Goal: Task Accomplishment & Management: Manage account settings

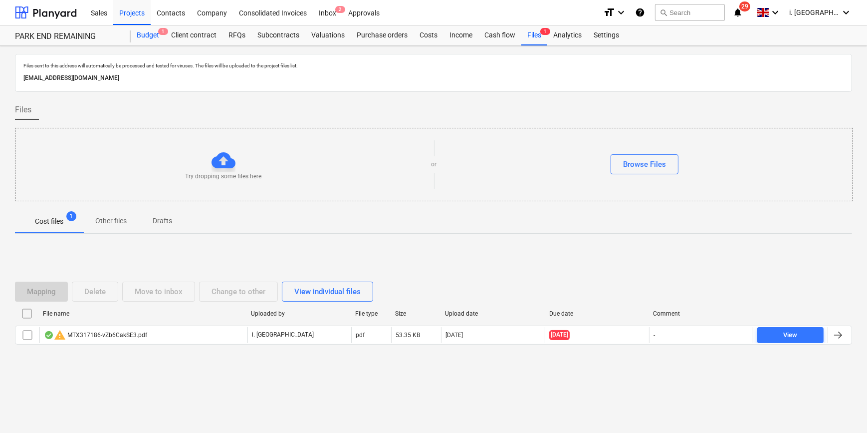
click at [148, 38] on div "Budget 1" at bounding box center [148, 35] width 34 height 20
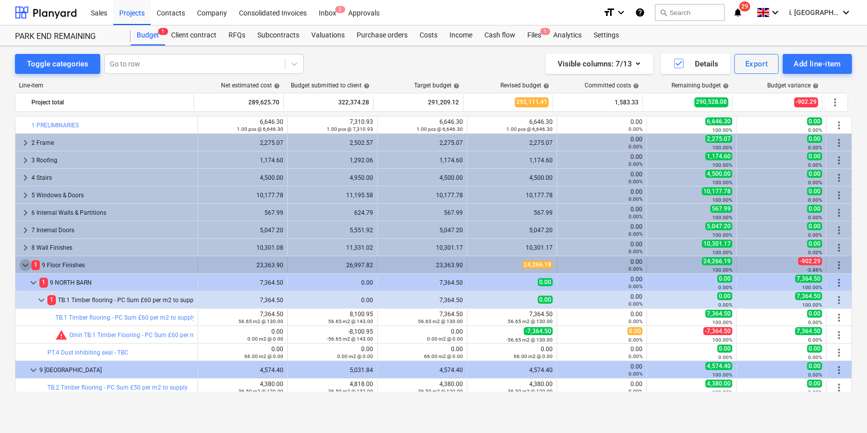
click at [19, 264] on span "keyboard_arrow_down" at bounding box center [25, 265] width 12 height 12
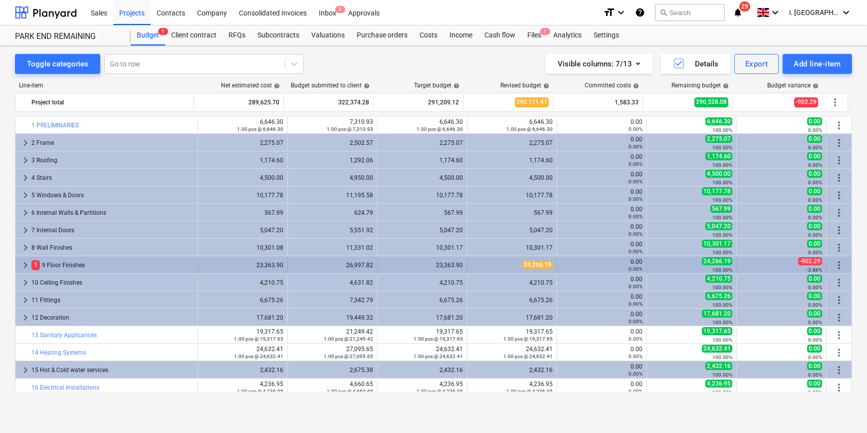
click at [77, 265] on div "1 9 Floor Finishes" at bounding box center [112, 265] width 162 height 16
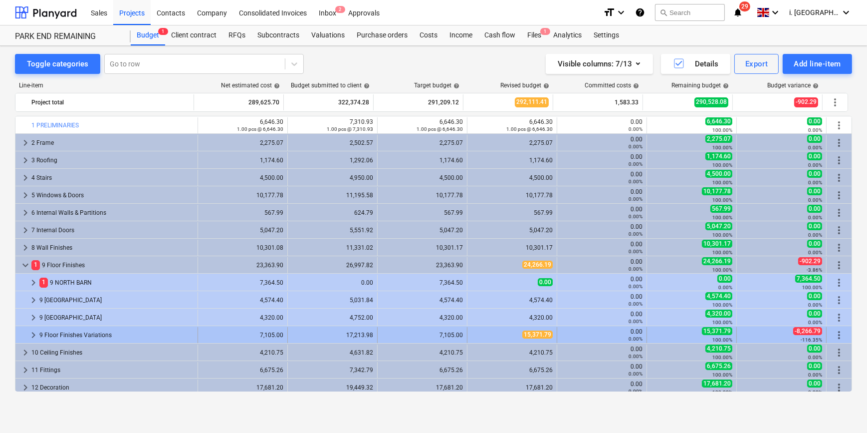
click at [28, 336] on span "keyboard_arrow_right" at bounding box center [33, 335] width 12 height 12
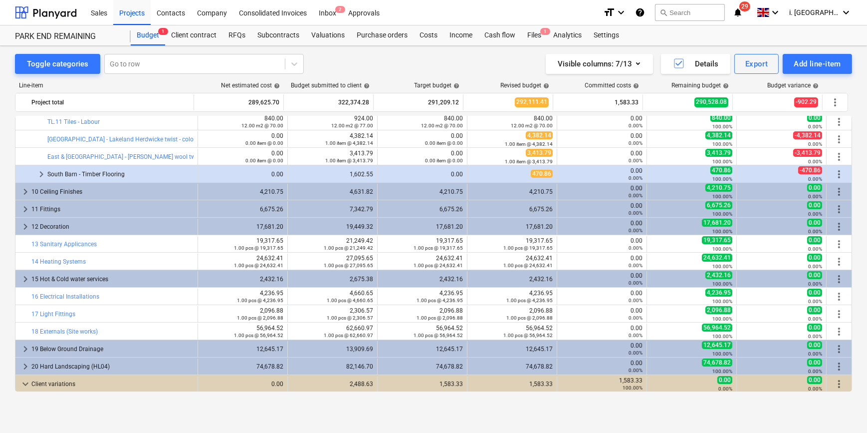
scroll to position [266, 0]
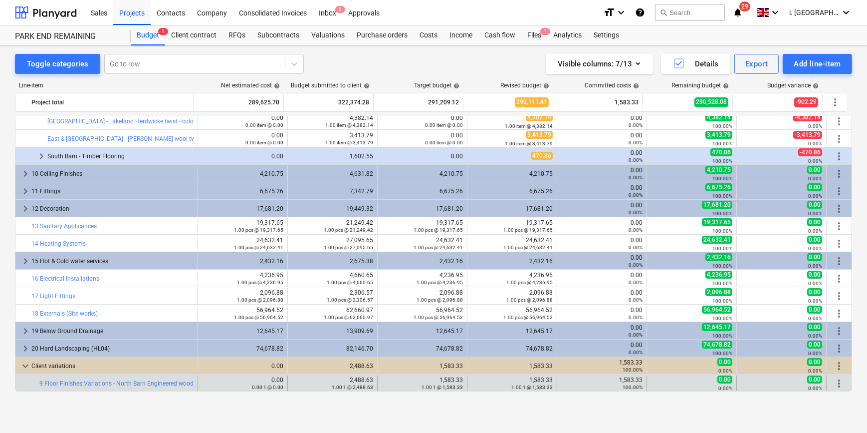
click at [839, 382] on span "more_vert" at bounding box center [839, 383] width 12 height 12
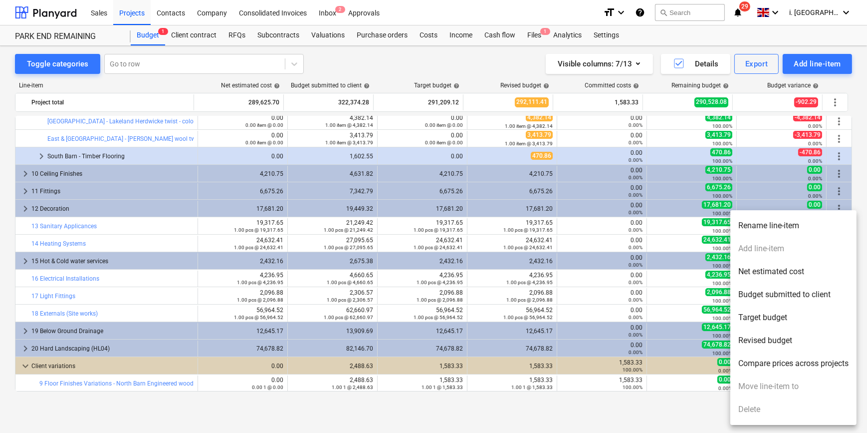
click at [649, 388] on div at bounding box center [433, 216] width 867 height 433
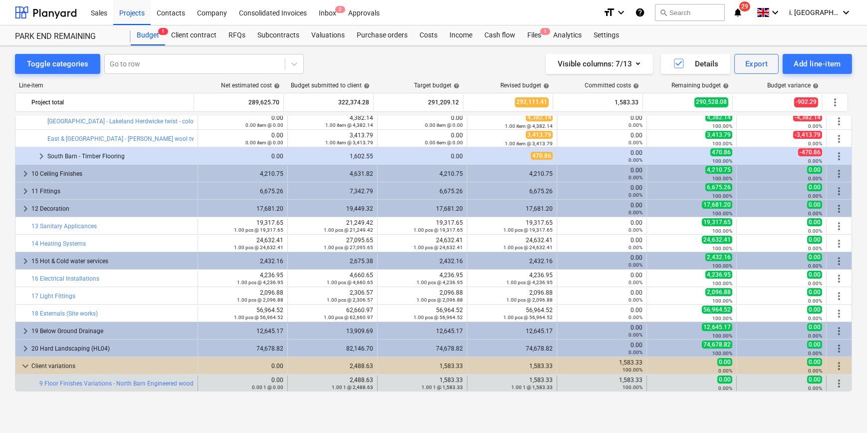
click at [834, 383] on span "more_vert" at bounding box center [839, 383] width 12 height 12
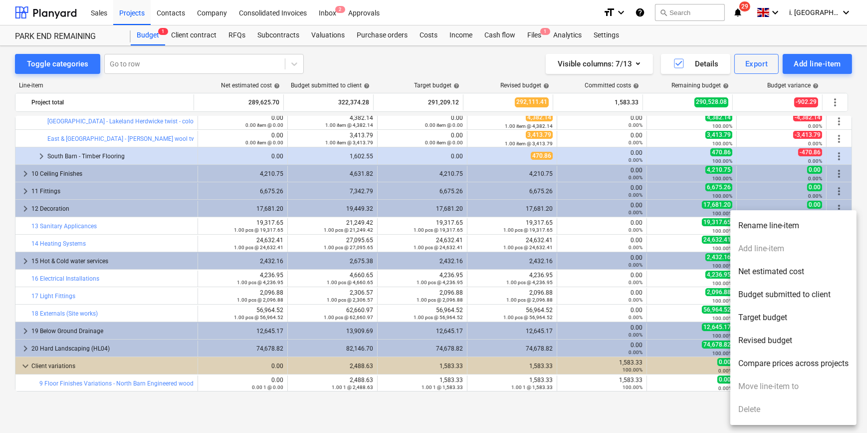
click at [602, 412] on div at bounding box center [433, 216] width 867 height 433
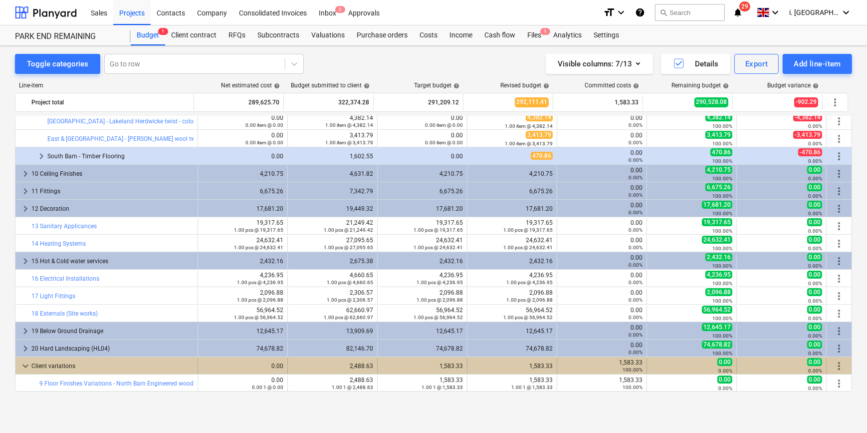
click at [833, 364] on span "more_vert" at bounding box center [839, 366] width 12 height 12
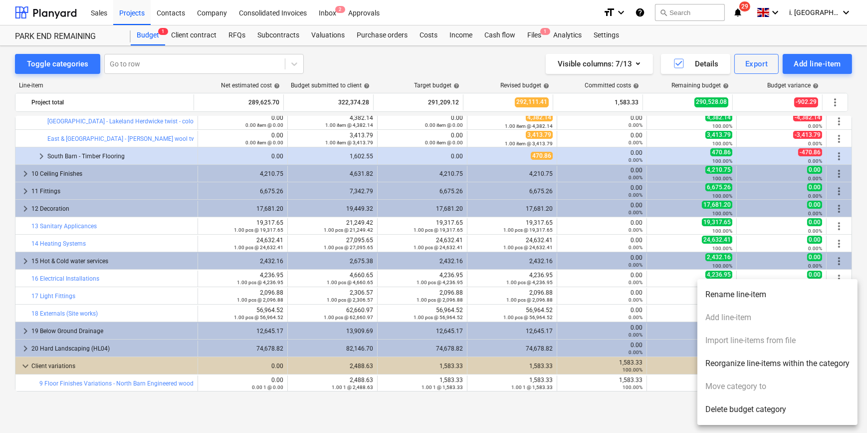
click at [854, 258] on div "Toggle categories Go to row Visible columns : 7/13 Details Export Add line-item…" at bounding box center [433, 228] width 867 height 365
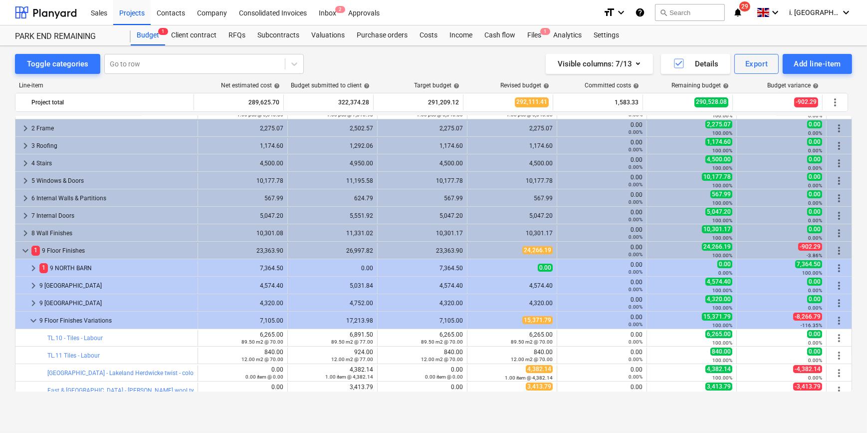
scroll to position [0, 0]
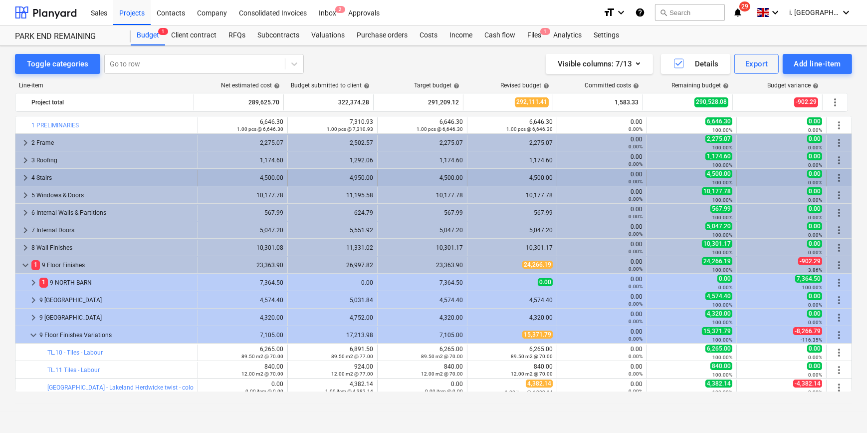
click at [24, 177] on span "keyboard_arrow_right" at bounding box center [25, 178] width 12 height 12
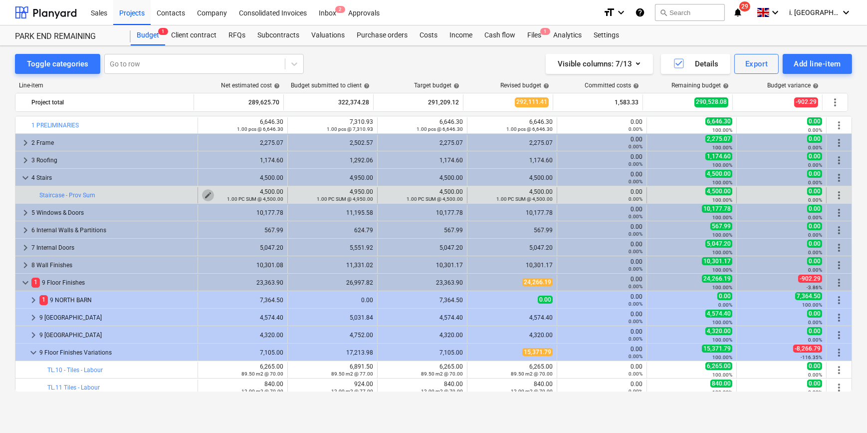
click at [205, 194] on span "edit" at bounding box center [208, 195] width 8 height 8
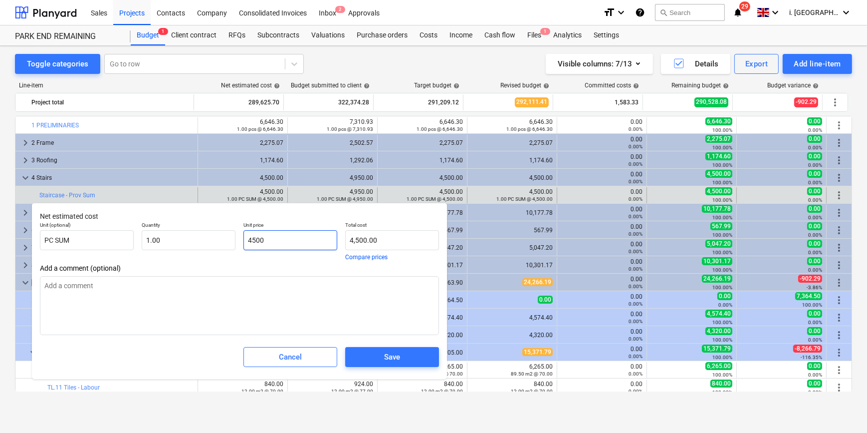
click at [249, 240] on input "4500" at bounding box center [290, 240] width 94 height 20
type input "4,500.00"
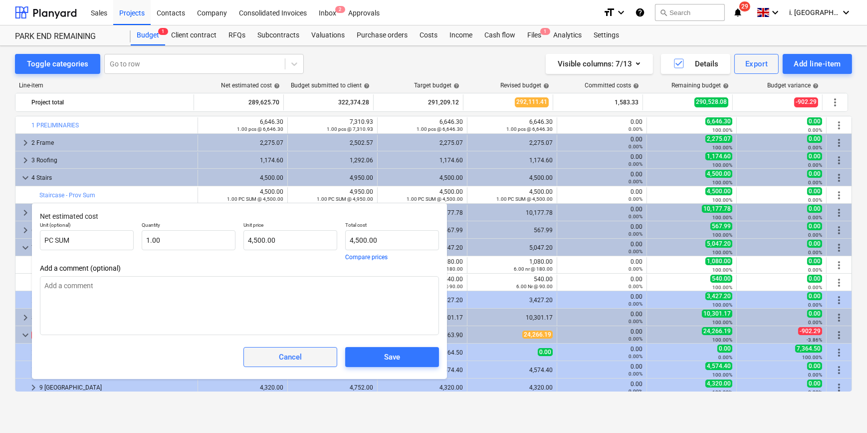
click at [295, 356] on div "Cancel" at bounding box center [290, 356] width 23 height 13
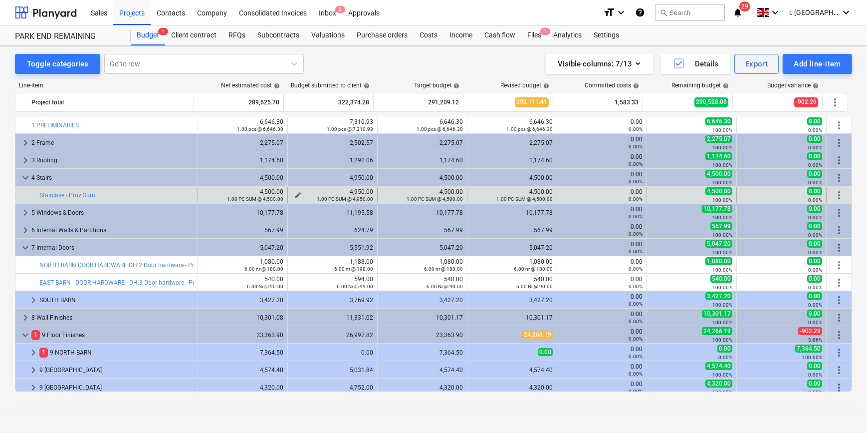
click at [294, 195] on div "1.00 PC SUM @ 4,950.00" at bounding box center [332, 198] width 81 height 7
click at [294, 193] on span "edit" at bounding box center [298, 195] width 8 height 8
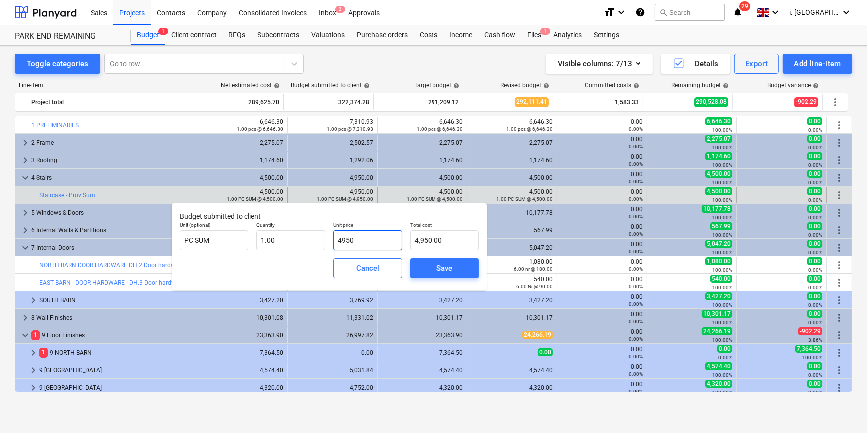
click at [355, 239] on input "4950" at bounding box center [367, 240] width 69 height 20
drag, startPoint x: 359, startPoint y: 240, endPoint x: 281, endPoint y: 228, distance: 79.2
click at [286, 229] on div "Unit (optional) PC SUM Quantity 1.00 Unit price 4950 Total cost 4,950.00" at bounding box center [329, 236] width 307 height 36
type input "1"
type input "1.00"
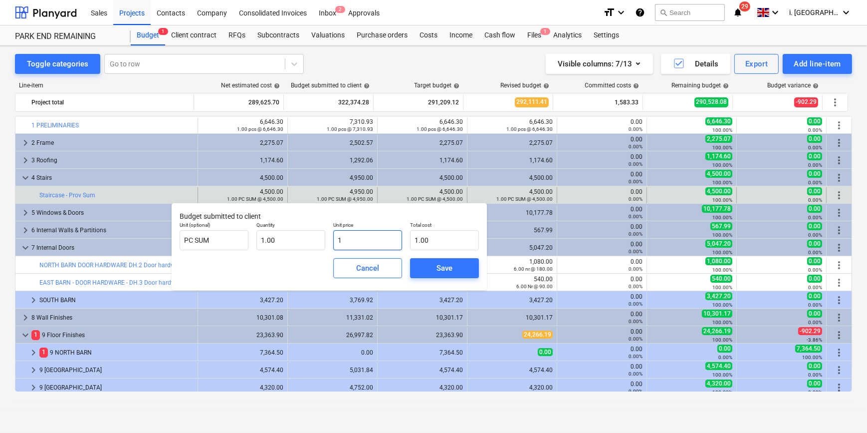
type input "10"
type input "10.00"
type input "100"
type input "100.00"
type input "1000"
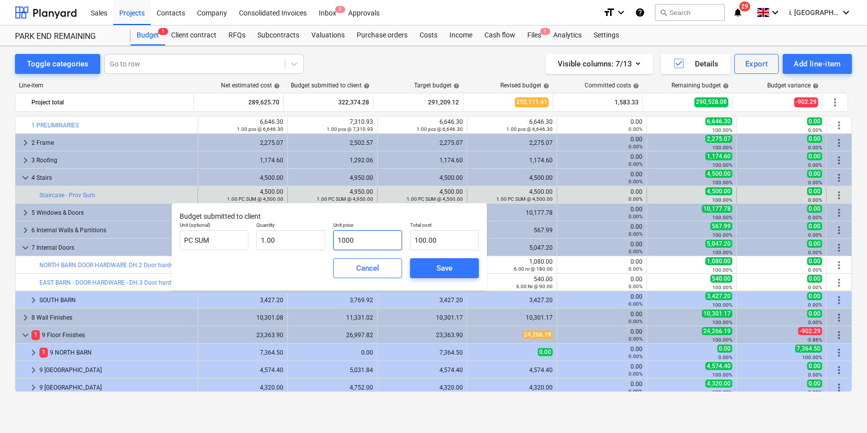
type input "1,000.00"
type input "10000"
type input "10,000.00"
click at [432, 268] on span "Save" at bounding box center [444, 267] width 45 height 13
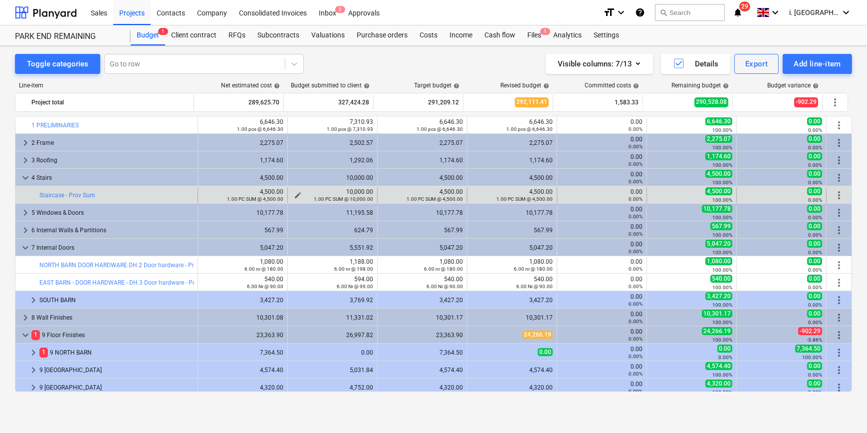
click at [296, 194] on span "edit" at bounding box center [298, 195] width 8 height 8
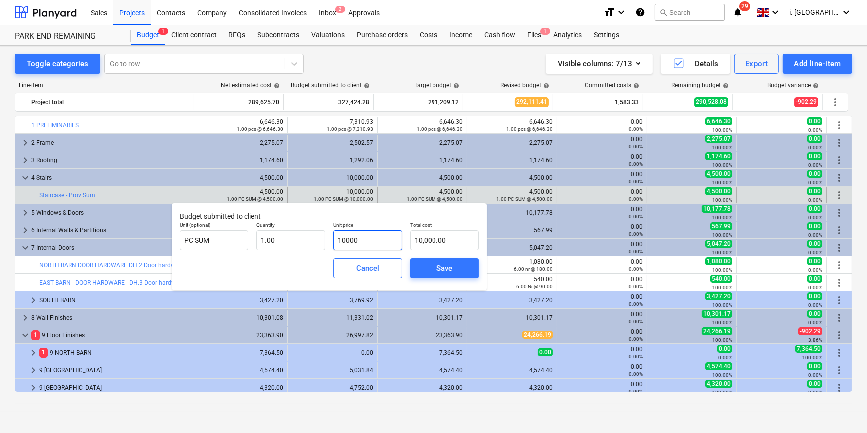
click at [339, 240] on input "10000" at bounding box center [367, 240] width 69 height 20
type input "11000"
type input "11,000.00"
click at [449, 266] on div "Save" at bounding box center [445, 267] width 16 height 13
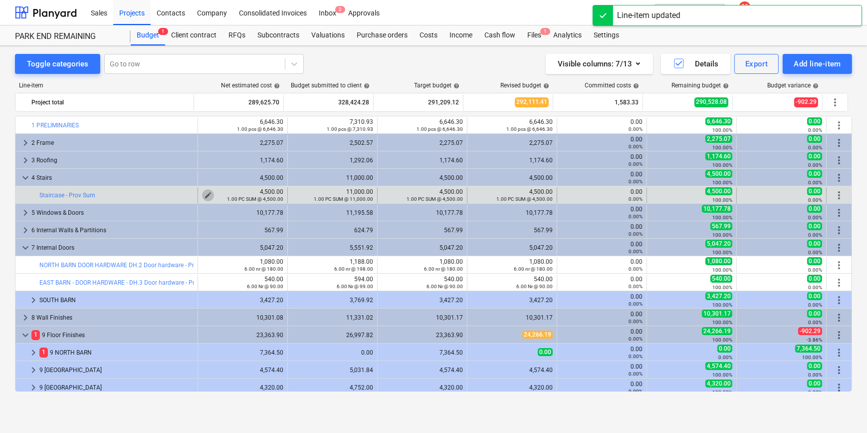
click at [204, 194] on span "edit" at bounding box center [208, 195] width 8 height 8
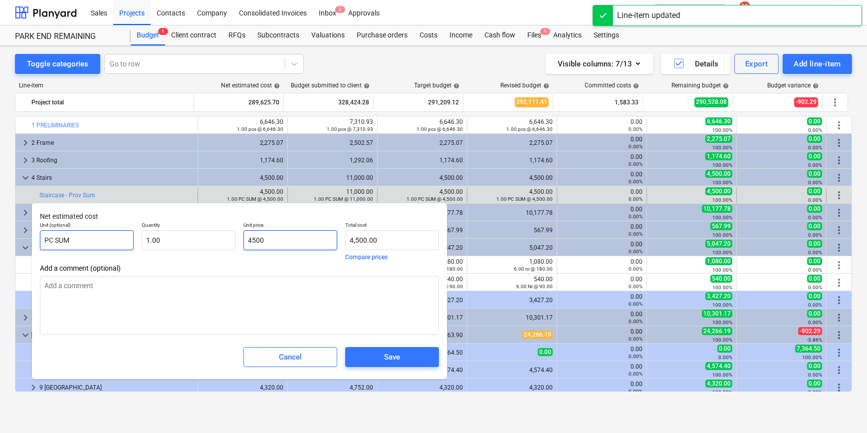
drag, startPoint x: 276, startPoint y: 240, endPoint x: 90, endPoint y: 234, distance: 186.7
click at [123, 240] on div "Unit (optional) PC SUM Quantity 1.00 Unit price 4500 Total cost 4,500.00 Compar…" at bounding box center [239, 241] width 407 height 46
type input "1"
type input "1.00"
type input "10"
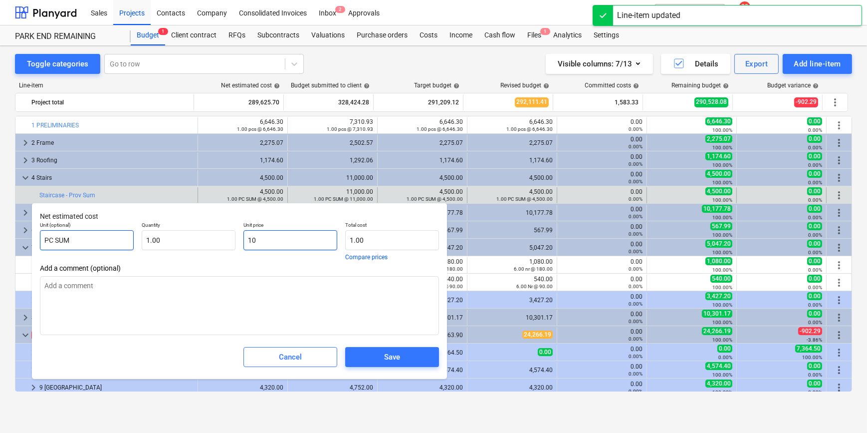
type input "10.00"
type input "100"
type input "100.00"
type input "1000"
type input "1,000.00"
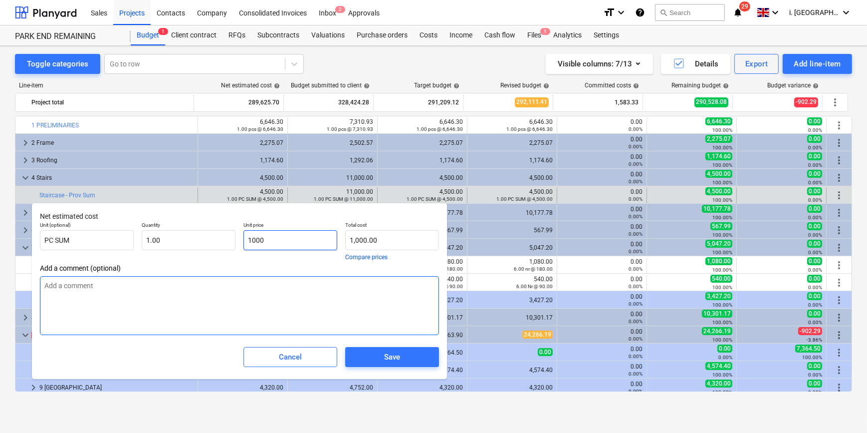
type input "10000"
type input "10,000.00"
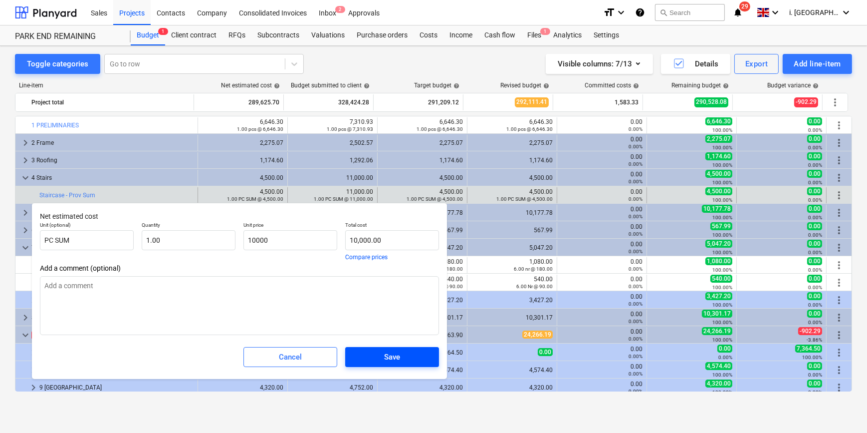
type input "10,000.00"
click at [415, 362] on span "Save" at bounding box center [392, 356] width 70 height 13
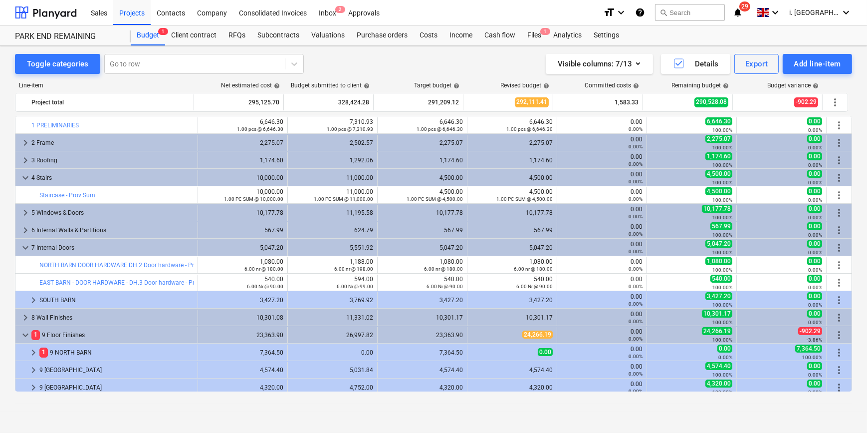
type input "1.00"
type input "10,000.00"
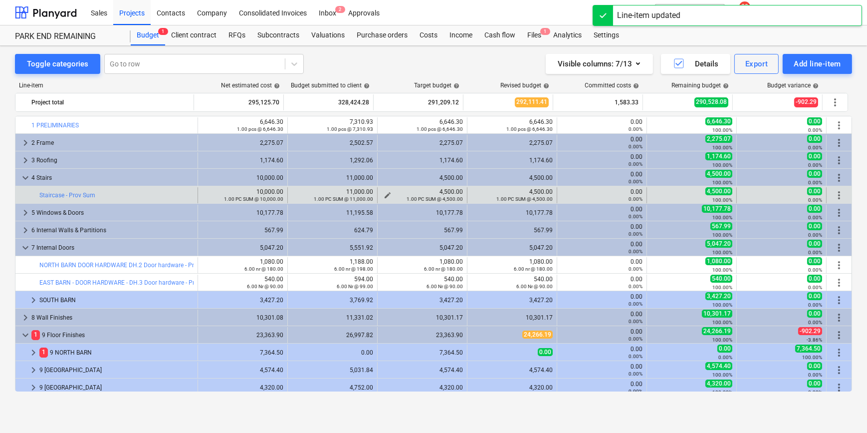
click at [385, 194] on span "edit" at bounding box center [388, 195] width 8 height 8
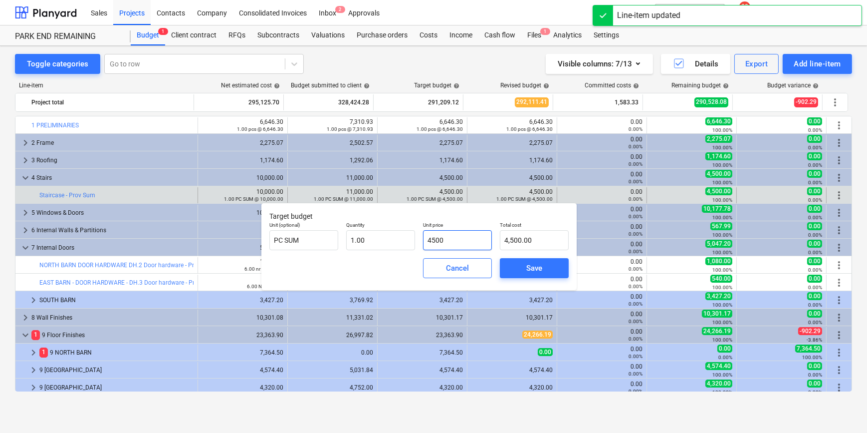
click at [450, 236] on input "4500" at bounding box center [457, 240] width 69 height 20
drag, startPoint x: 467, startPoint y: 245, endPoint x: 228, endPoint y: 244, distance: 238.5
click at [232, 244] on body "Sales Projects Contacts Company Consolidated Invoices Inbox 2 Approvals format_…" at bounding box center [433, 216] width 867 height 433
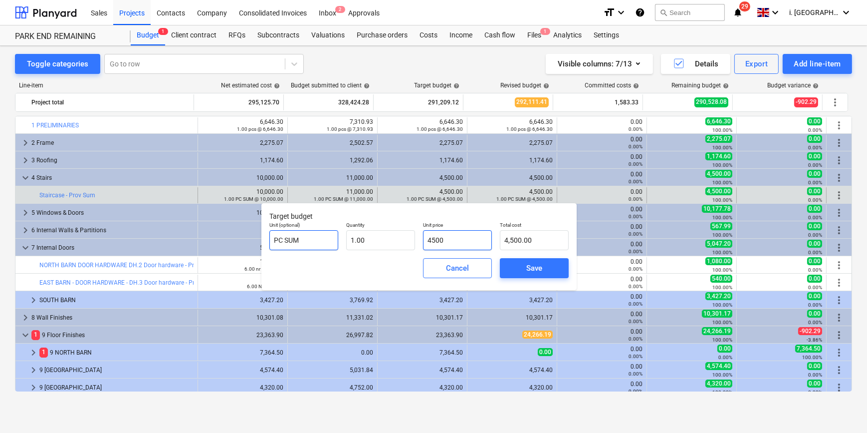
drag, startPoint x: 452, startPoint y: 240, endPoint x: 328, endPoint y: 239, distance: 124.2
click at [328, 239] on div "Unit (optional) PC SUM Quantity 1.00 Unit price 4500 Total cost 4,500.00" at bounding box center [418, 236] width 307 height 36
type input "1"
type input "1.00"
type input "10"
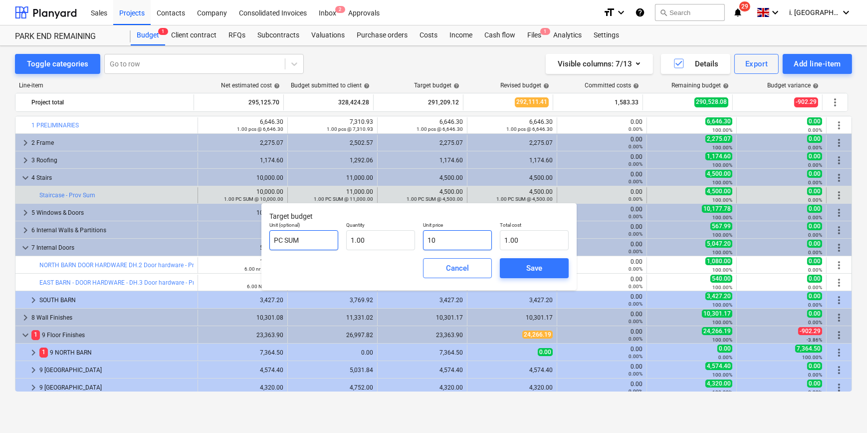
type input "10.00"
type input "100"
type input "100.00"
type input "1000"
type input "1,000.00"
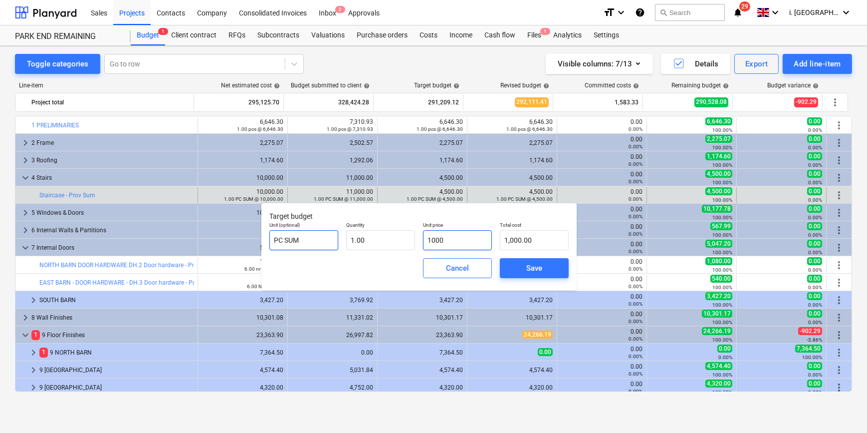
type input "10000"
type input "10,000.00"
click at [518, 266] on span "Save" at bounding box center [534, 267] width 45 height 13
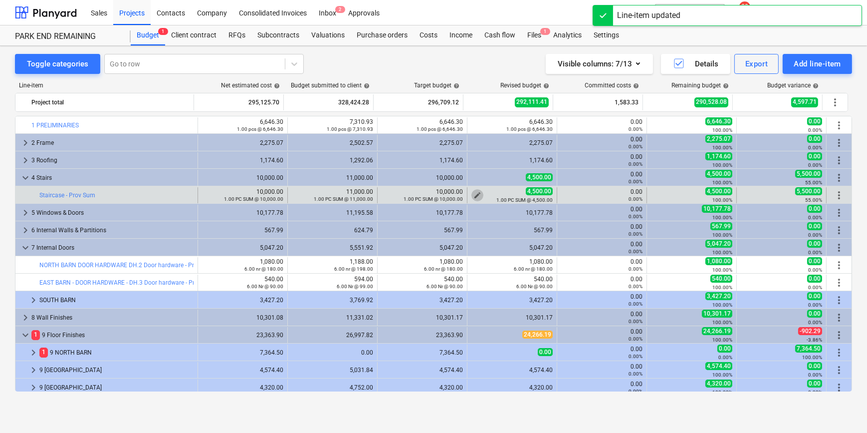
click at [474, 191] on span "edit" at bounding box center [478, 195] width 8 height 8
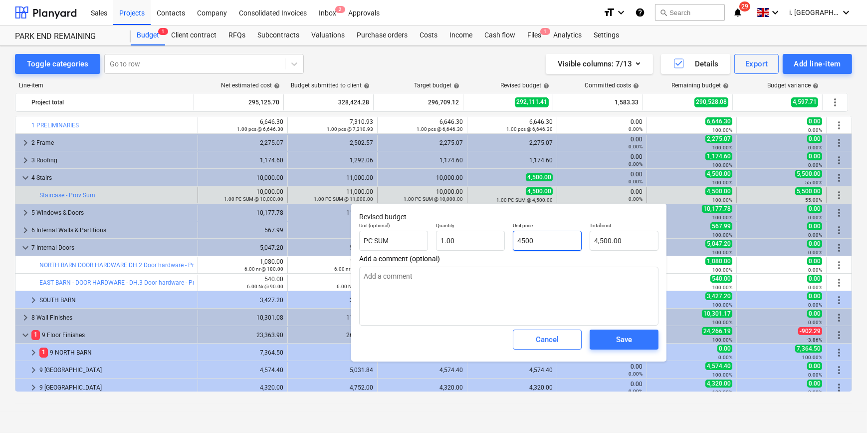
drag, startPoint x: 554, startPoint y: 238, endPoint x: 475, endPoint y: 225, distance: 80.4
click at [476, 225] on div "Unit (optional) PC SUM Quantity 1.00 Unit price 4500 Total cost 4,500.00" at bounding box center [508, 236] width 307 height 36
type input "1"
type input "1.00"
type input "10"
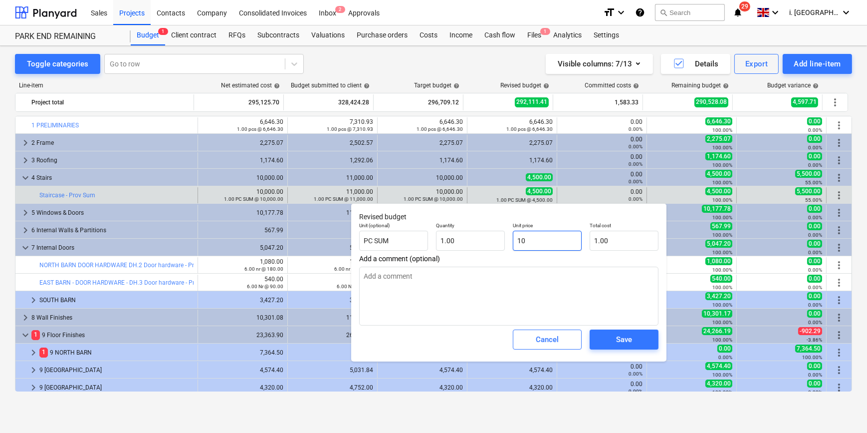
type input "10.00"
type input "100"
type input "100.00"
type input "1000"
type input "1,000.00"
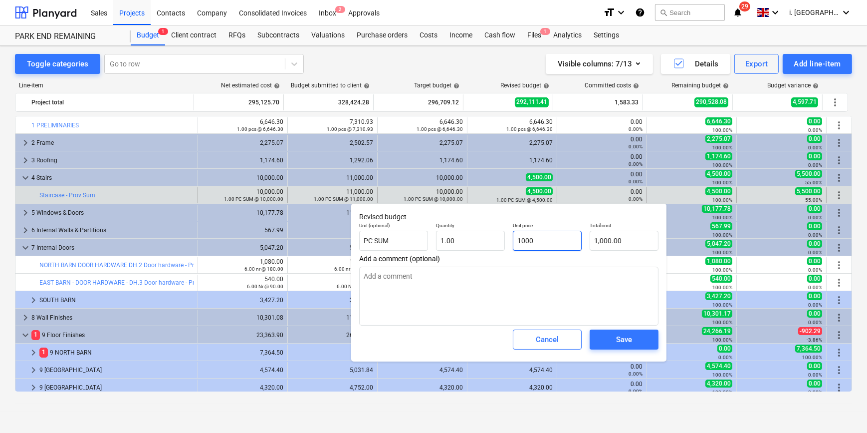
type input "10000"
type input "10,000.00"
click at [622, 337] on div "Save" at bounding box center [624, 339] width 16 height 13
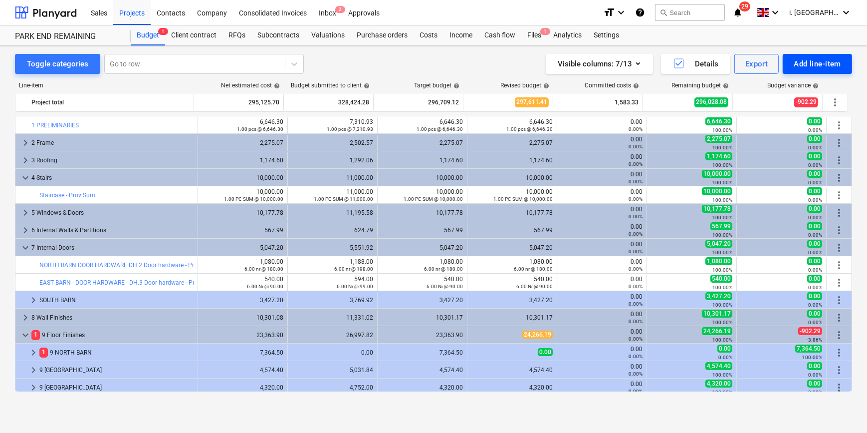
click at [803, 57] on div "Add line-item" at bounding box center [817, 63] width 47 height 13
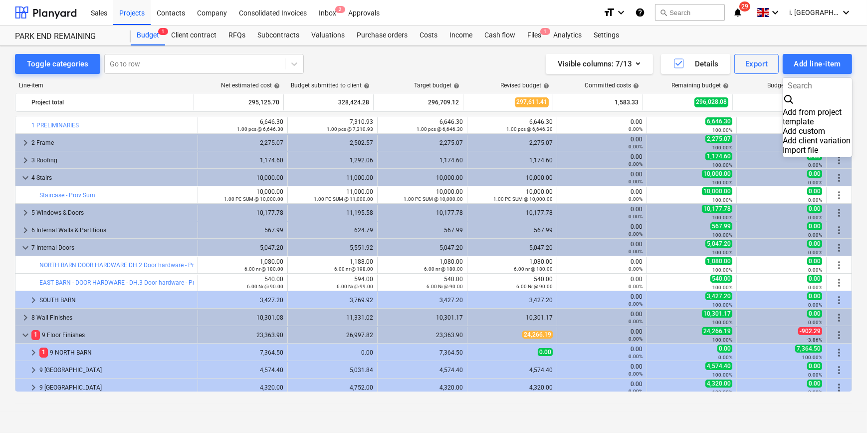
click at [783, 136] on div "Add client variation" at bounding box center [817, 140] width 69 height 9
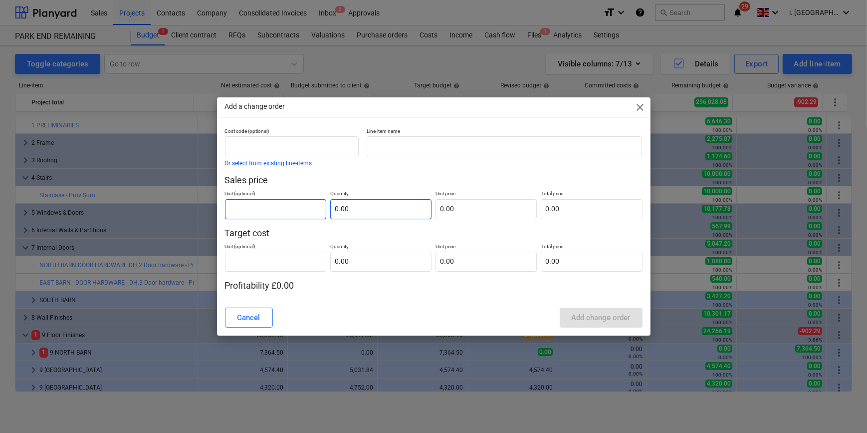
drag, startPoint x: 283, startPoint y: 208, endPoint x: 352, endPoint y: 208, distance: 68.4
click at [352, 208] on div "Unit (optional) Quantity 0.00 Unit price 0.00 Total price 0.00" at bounding box center [434, 202] width 418 height 32
click at [266, 271] on div "Cost code (optional) Or select from existing line-items Line-item name Sales pr…" at bounding box center [434, 210] width 418 height 164
click at [266, 269] on input "text" at bounding box center [275, 261] width 101 height 20
click at [641, 103] on span "close" at bounding box center [641, 107] width 12 height 12
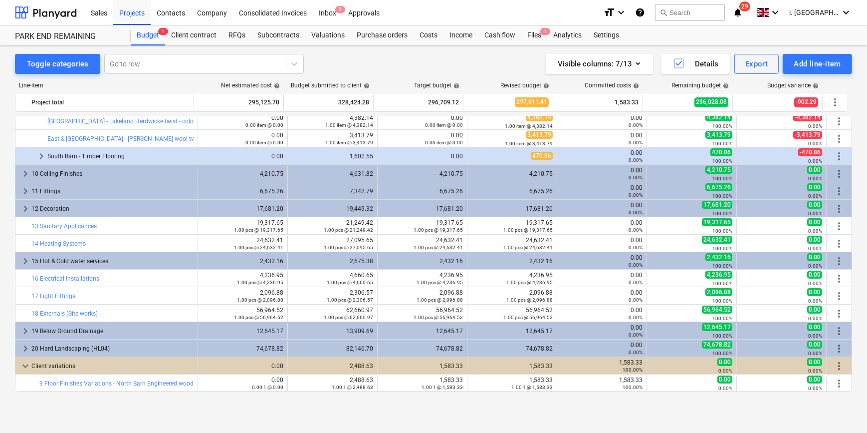
scroll to position [95, 0]
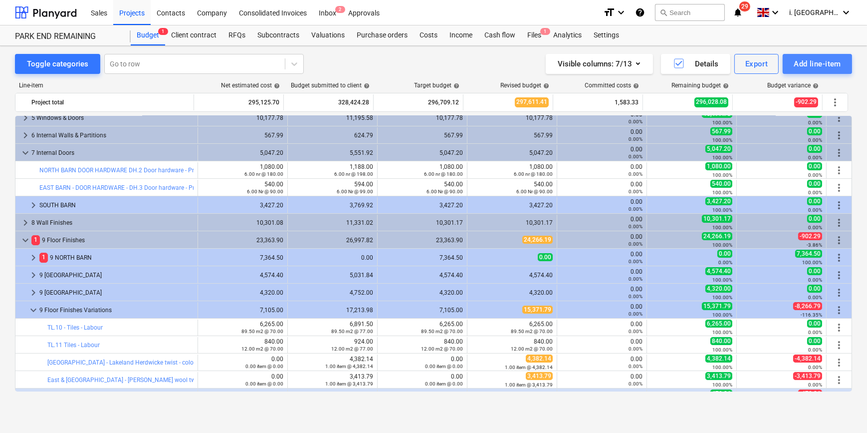
click at [812, 59] on div "Add line-item" at bounding box center [817, 63] width 47 height 13
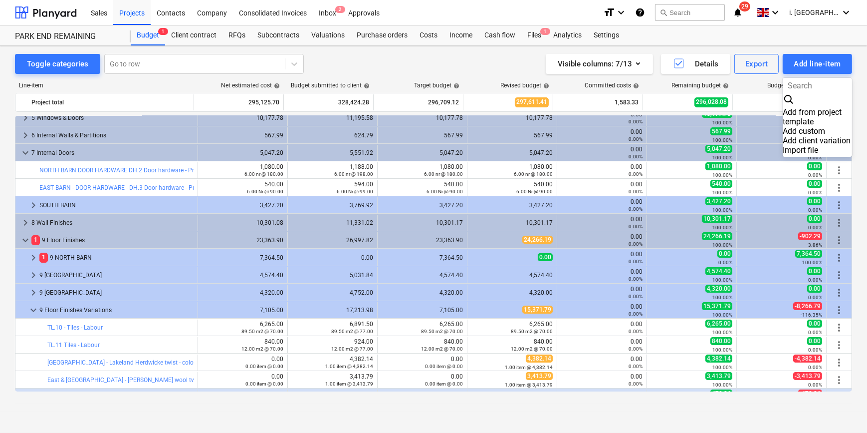
click at [813, 136] on div "Add client variation" at bounding box center [817, 140] width 69 height 9
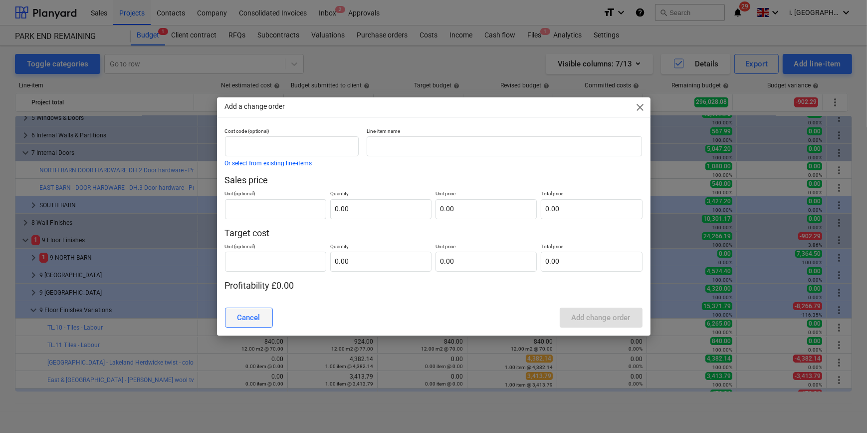
click at [256, 312] on div "Cancel" at bounding box center [249, 317] width 23 height 13
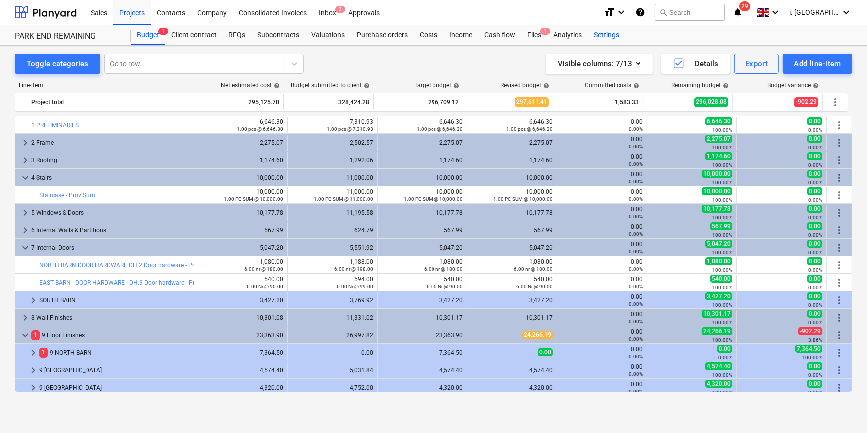
click at [610, 39] on div "Settings" at bounding box center [606, 35] width 37 height 20
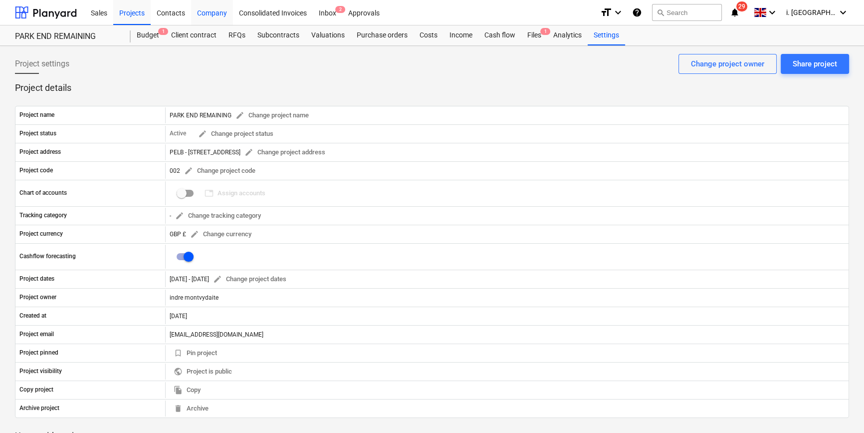
click at [207, 14] on div "Company" at bounding box center [212, 12] width 42 height 25
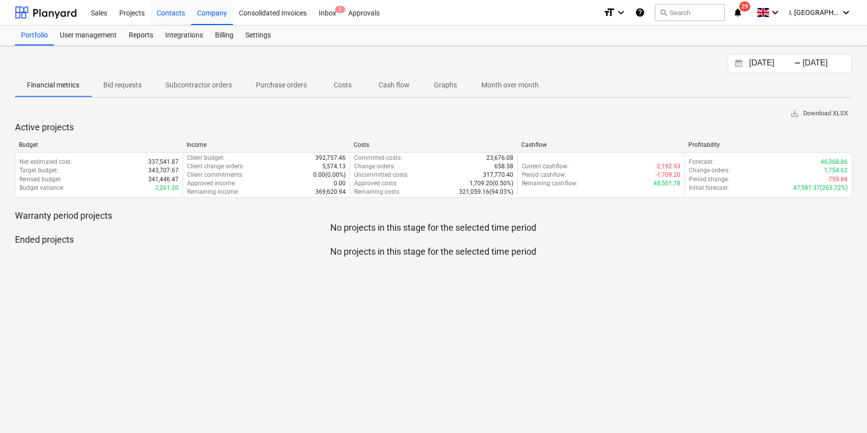
click at [166, 11] on div "Contacts" at bounding box center [171, 12] width 40 height 25
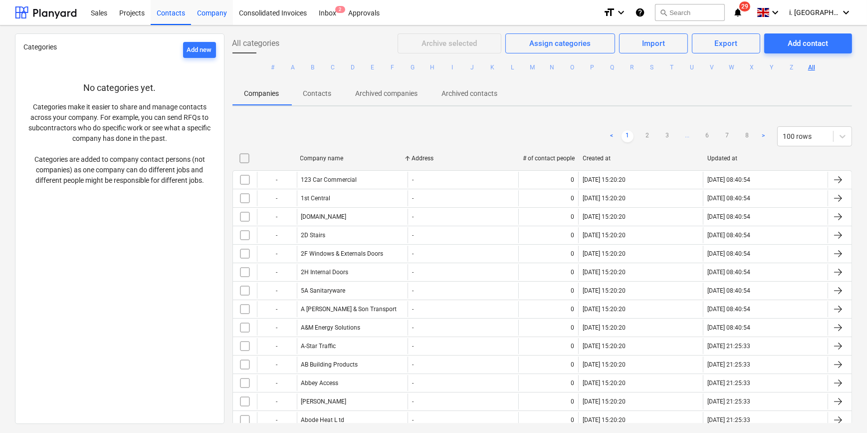
click at [216, 11] on div "Company" at bounding box center [212, 12] width 42 height 25
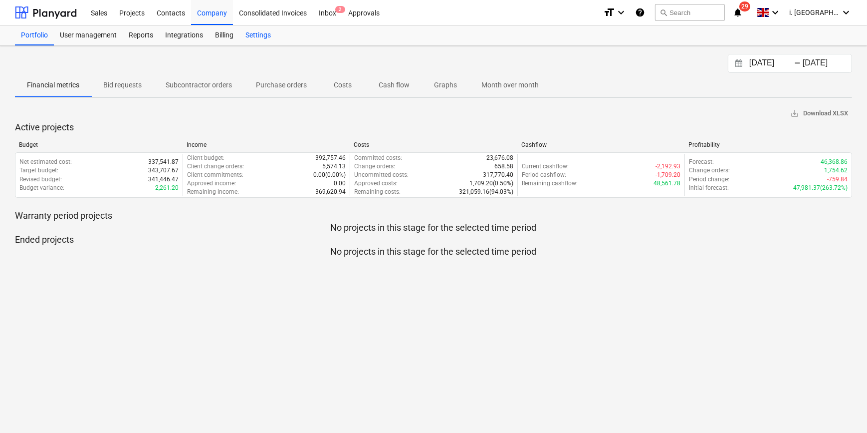
click at [270, 35] on div "Settings" at bounding box center [258, 35] width 37 height 20
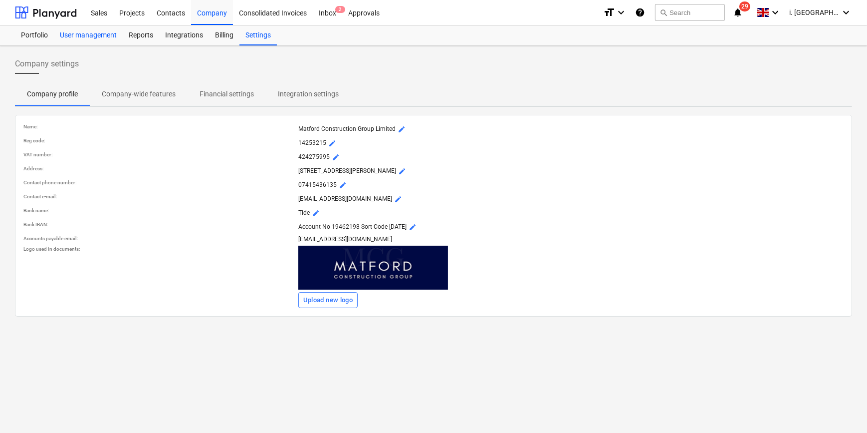
click at [98, 36] on div "User management" at bounding box center [88, 35] width 69 height 20
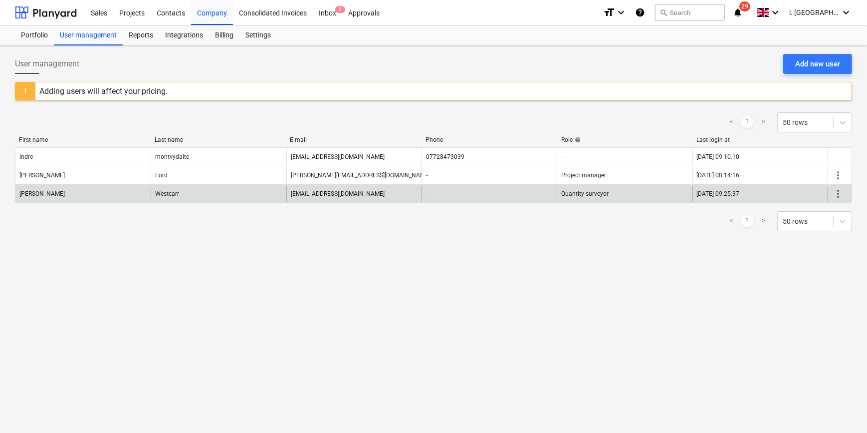
click at [845, 194] on div "more_vert" at bounding box center [840, 194] width 24 height 16
click at [839, 193] on span "more_vert" at bounding box center [838, 194] width 12 height 12
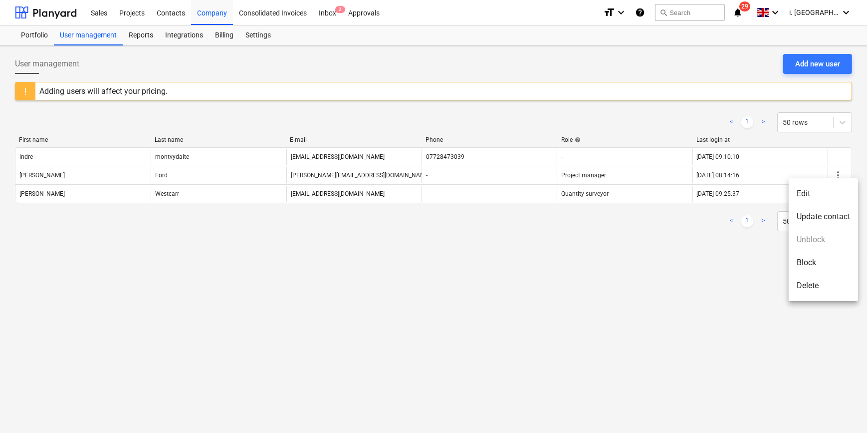
click at [811, 190] on li "Edit" at bounding box center [823, 193] width 69 height 23
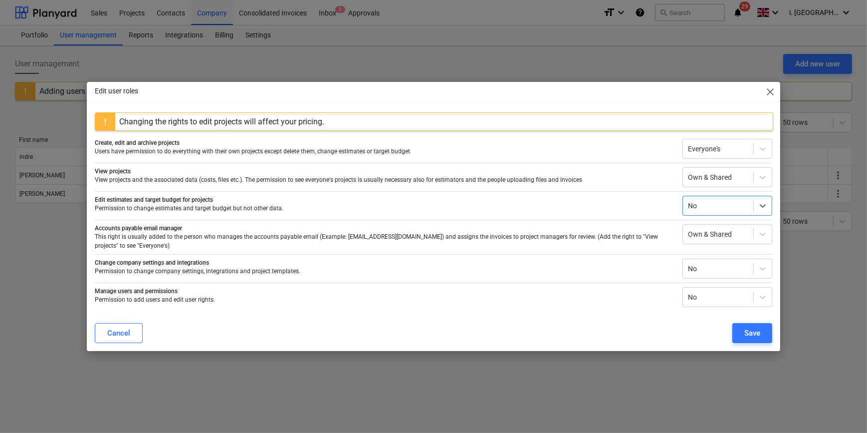
click at [740, 200] on div "No" at bounding box center [718, 206] width 70 height 14
click at [752, 335] on div "Save" at bounding box center [752, 332] width 16 height 13
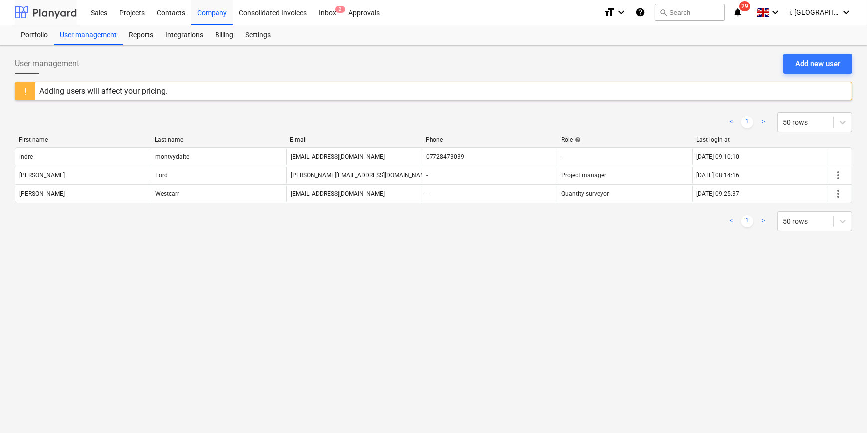
click at [62, 13] on div at bounding box center [46, 12] width 62 height 25
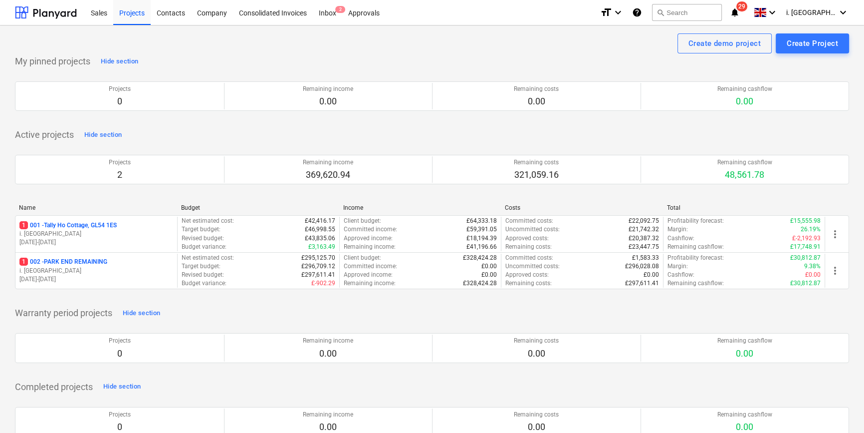
drag, startPoint x: 74, startPoint y: 263, endPoint x: 82, endPoint y: 261, distance: 8.6
click at [74, 263] on p "1 002 - PARK END REMAINING" at bounding box center [63, 261] width 88 height 8
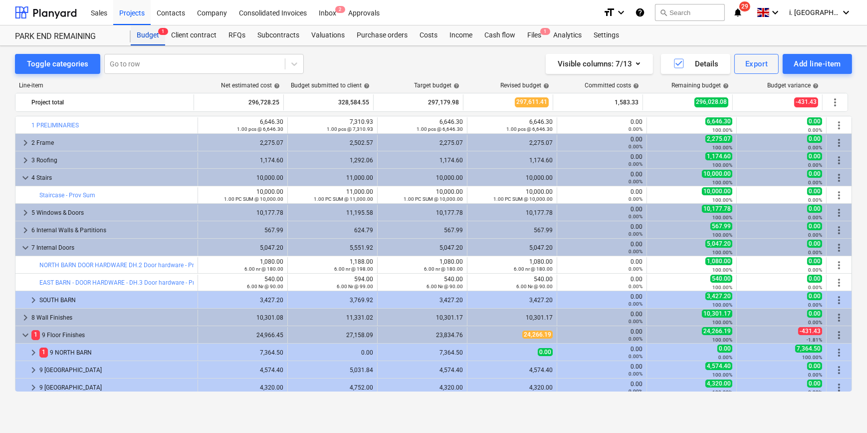
click at [140, 35] on div "Budget 1" at bounding box center [148, 35] width 34 height 20
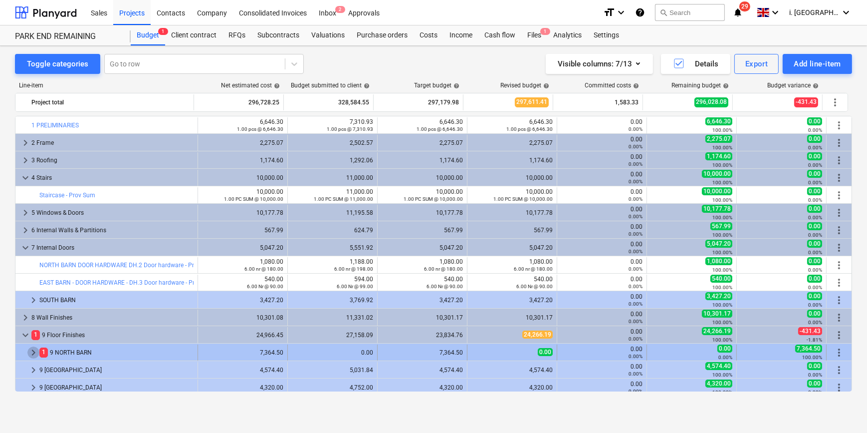
click at [32, 353] on span "keyboard_arrow_right" at bounding box center [33, 352] width 12 height 12
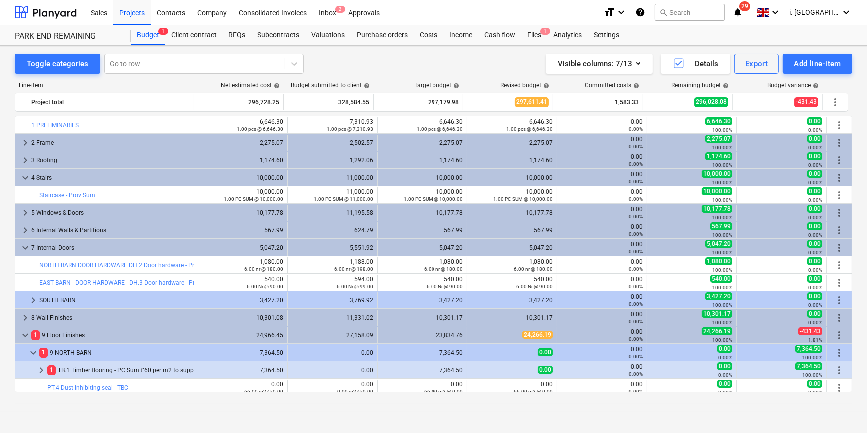
drag, startPoint x: 853, startPoint y: 218, endPoint x: 860, endPoint y: 244, distance: 27.2
click at [860, 244] on div "Toggle categories Go to row Visible columns : 7/13 Details Export Add line-item…" at bounding box center [433, 228] width 867 height 365
